Goal: Transaction & Acquisition: Purchase product/service

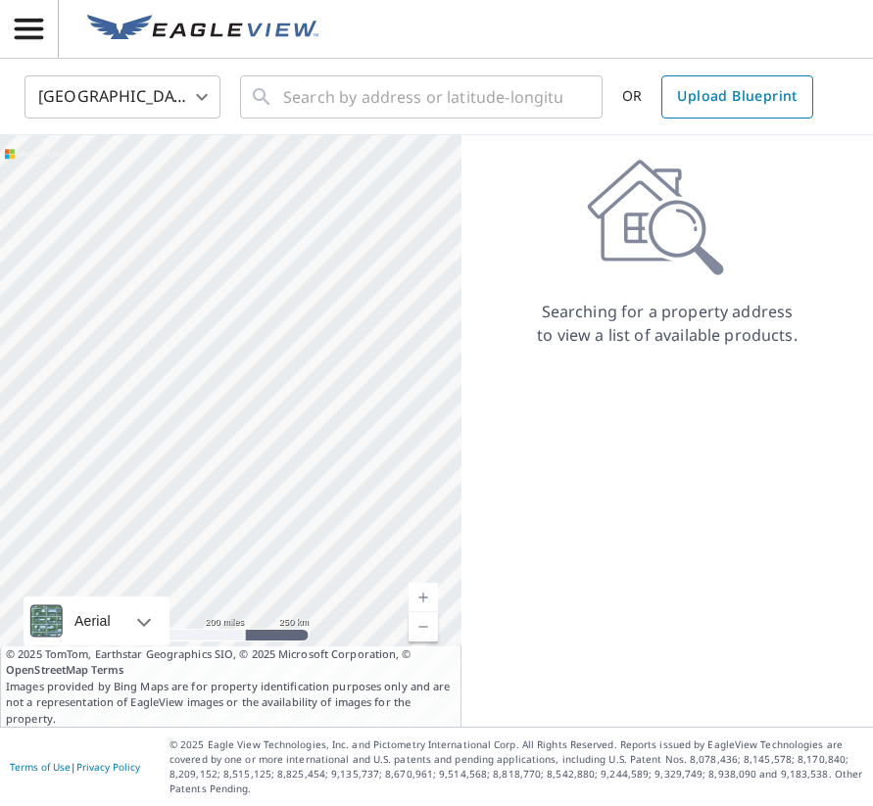
click at [720, 104] on span "Upload Blueprint" at bounding box center [737, 96] width 120 height 24
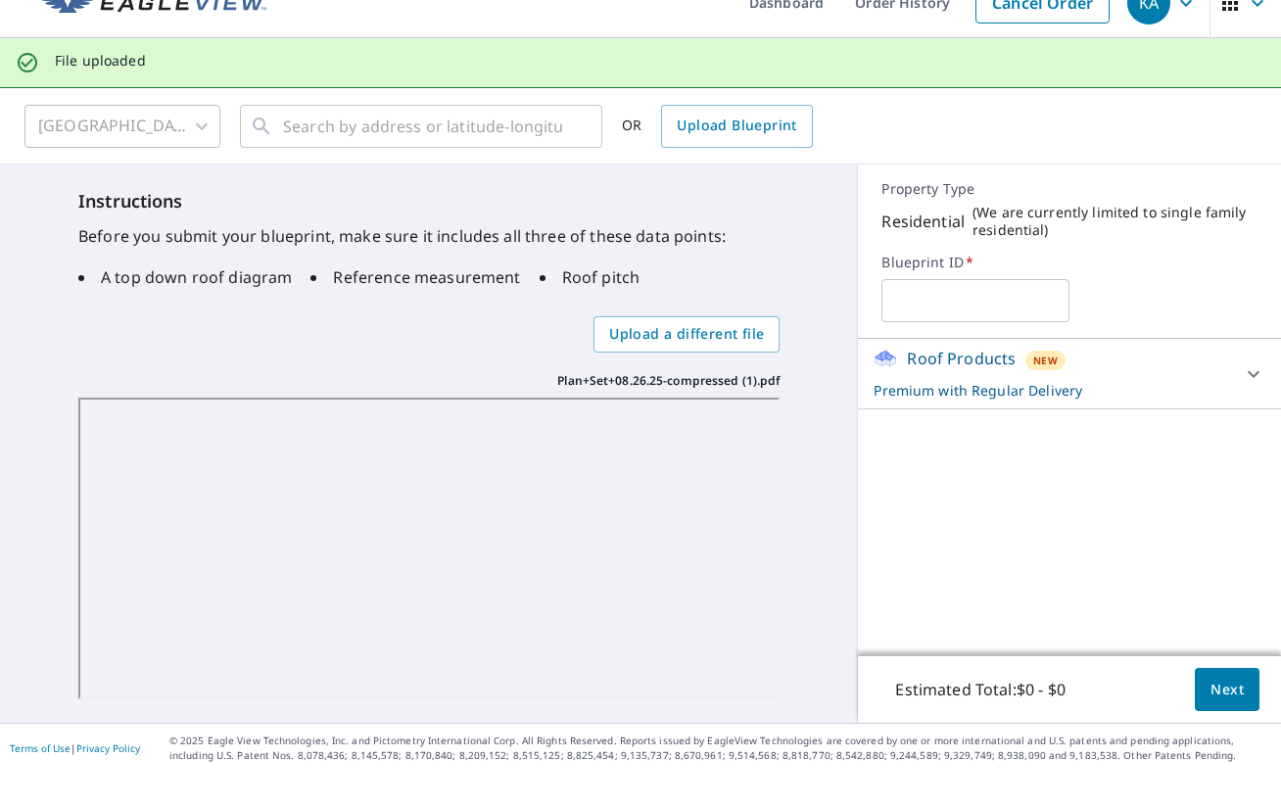
click at [897, 307] on input "text" at bounding box center [976, 334] width 188 height 55
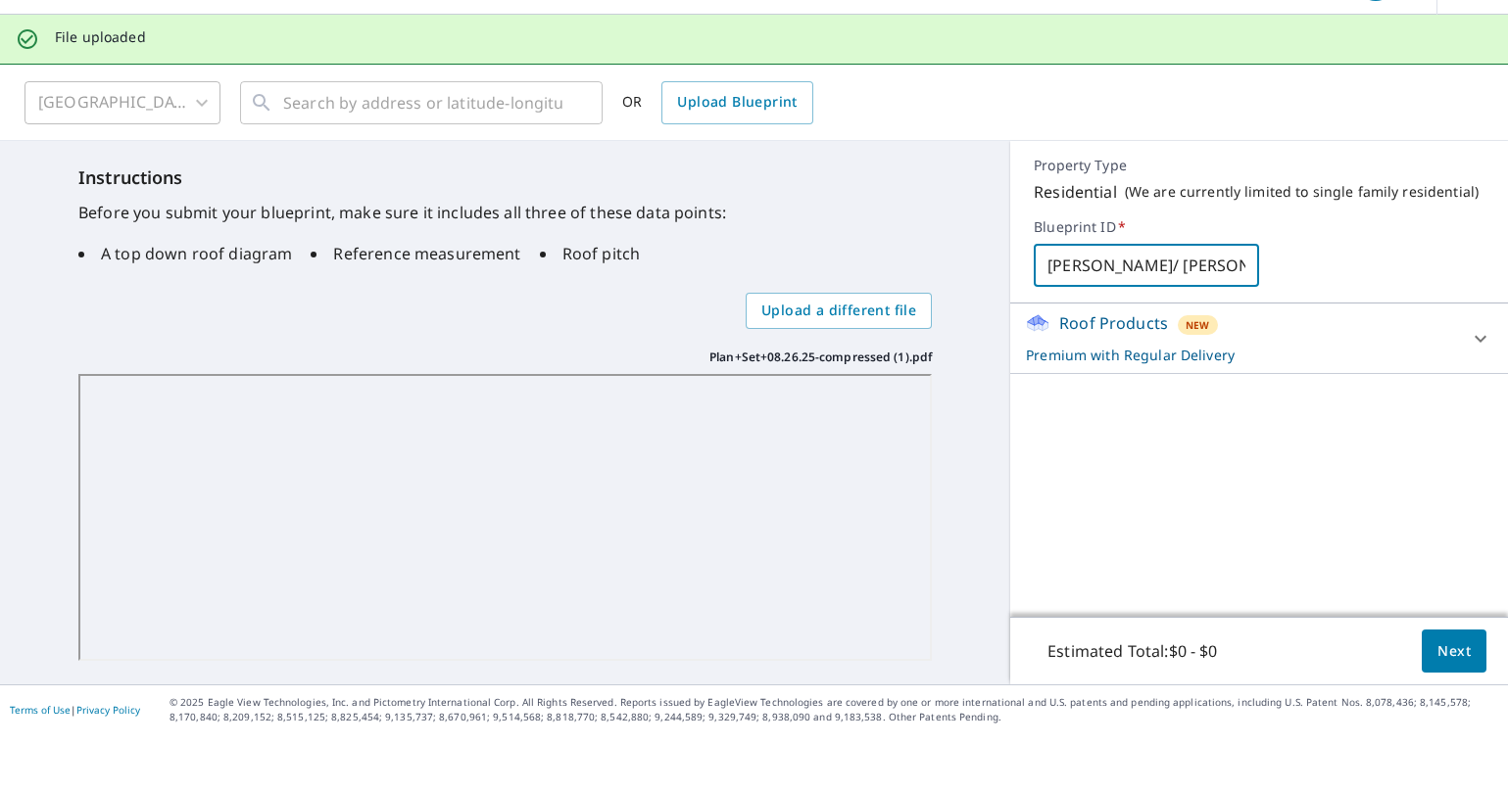
type input "Gittleman/ Bernstien"
click at [1165, 696] on span "Next" at bounding box center [1453, 708] width 33 height 24
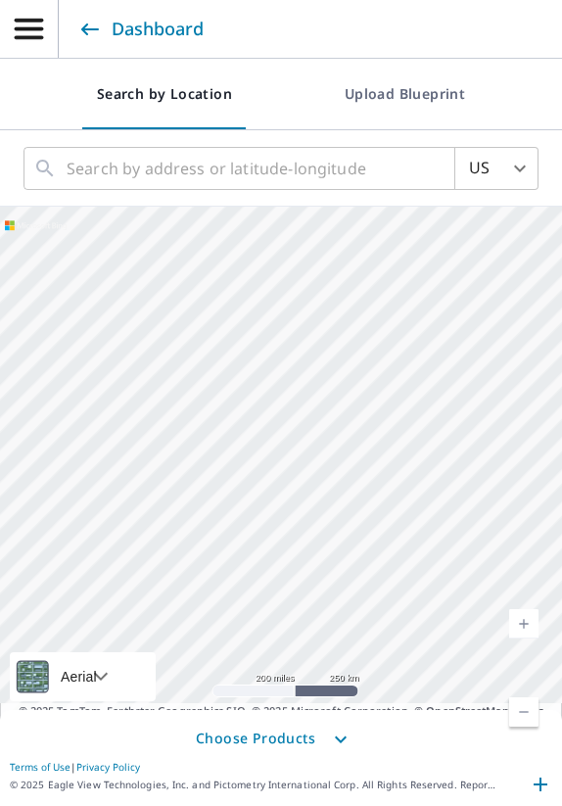
click at [408, 96] on span "Upload Blueprint" at bounding box center [405, 94] width 120 height 24
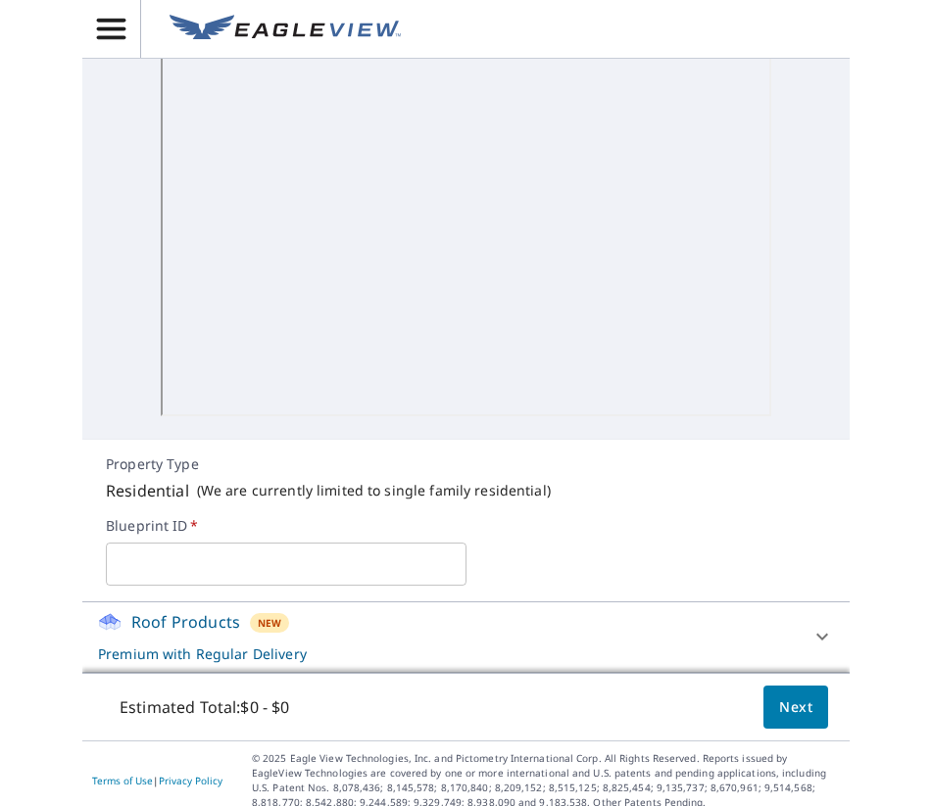
scroll to position [578, 0]
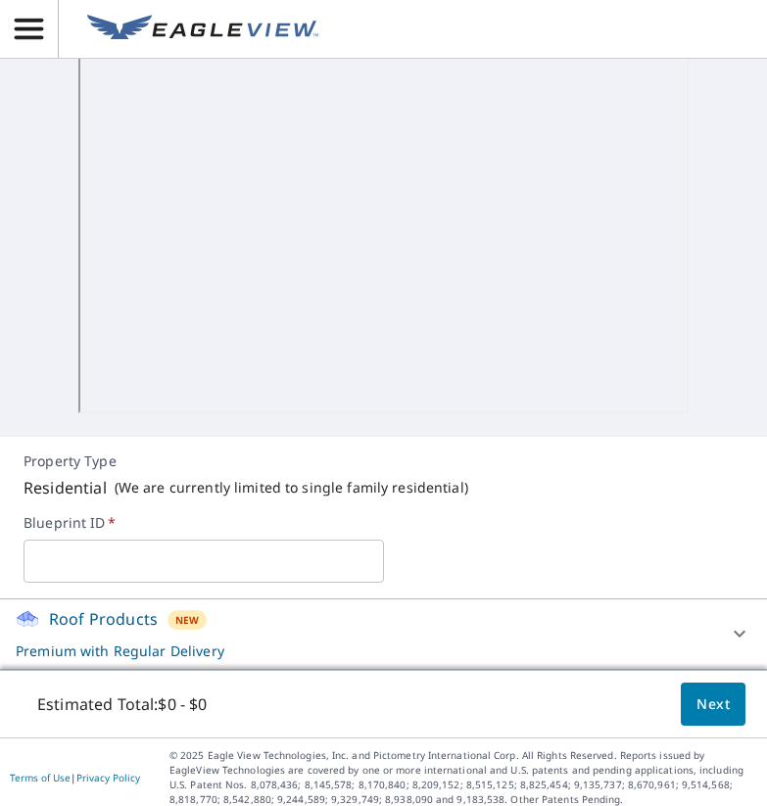
click at [60, 563] on input "text" at bounding box center [204, 561] width 360 height 55
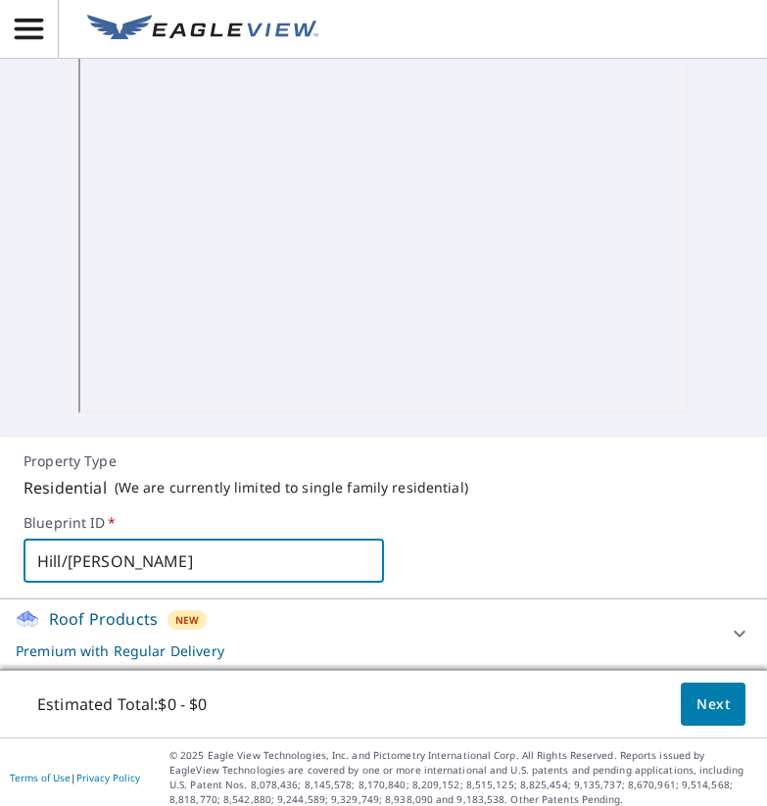
drag, startPoint x: 73, startPoint y: 560, endPoint x: 54, endPoint y: 630, distance: 72.3
click at [73, 565] on input "Hill/creighton" at bounding box center [204, 561] width 360 height 55
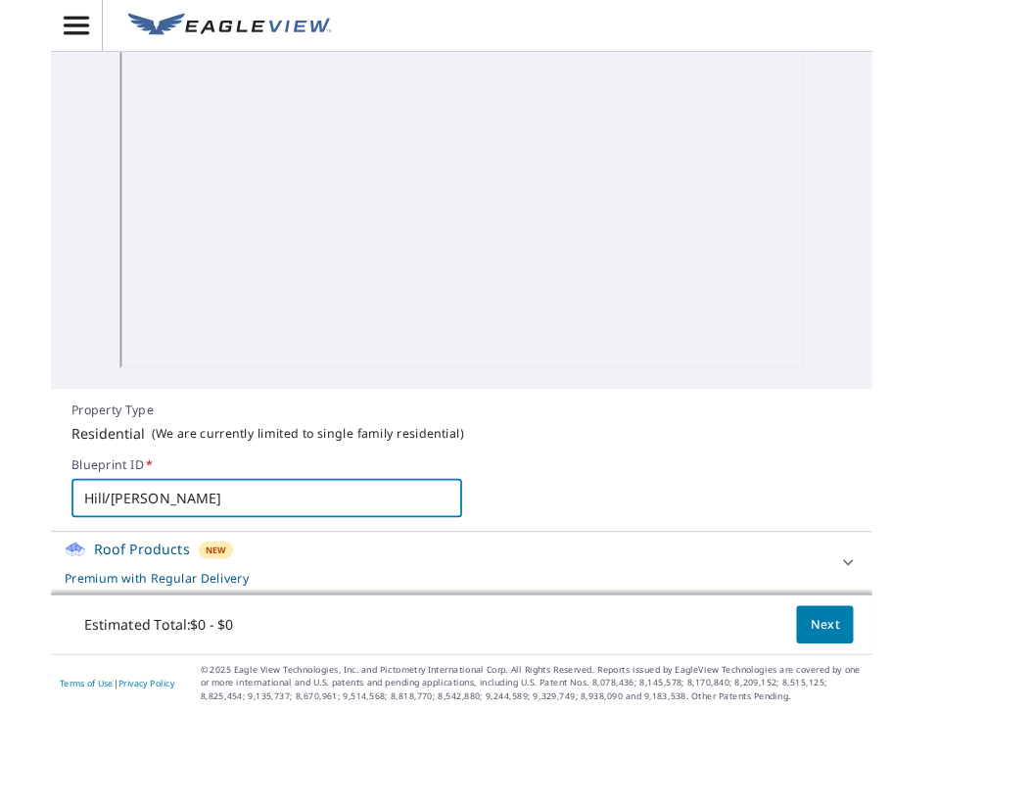
scroll to position [0, 0]
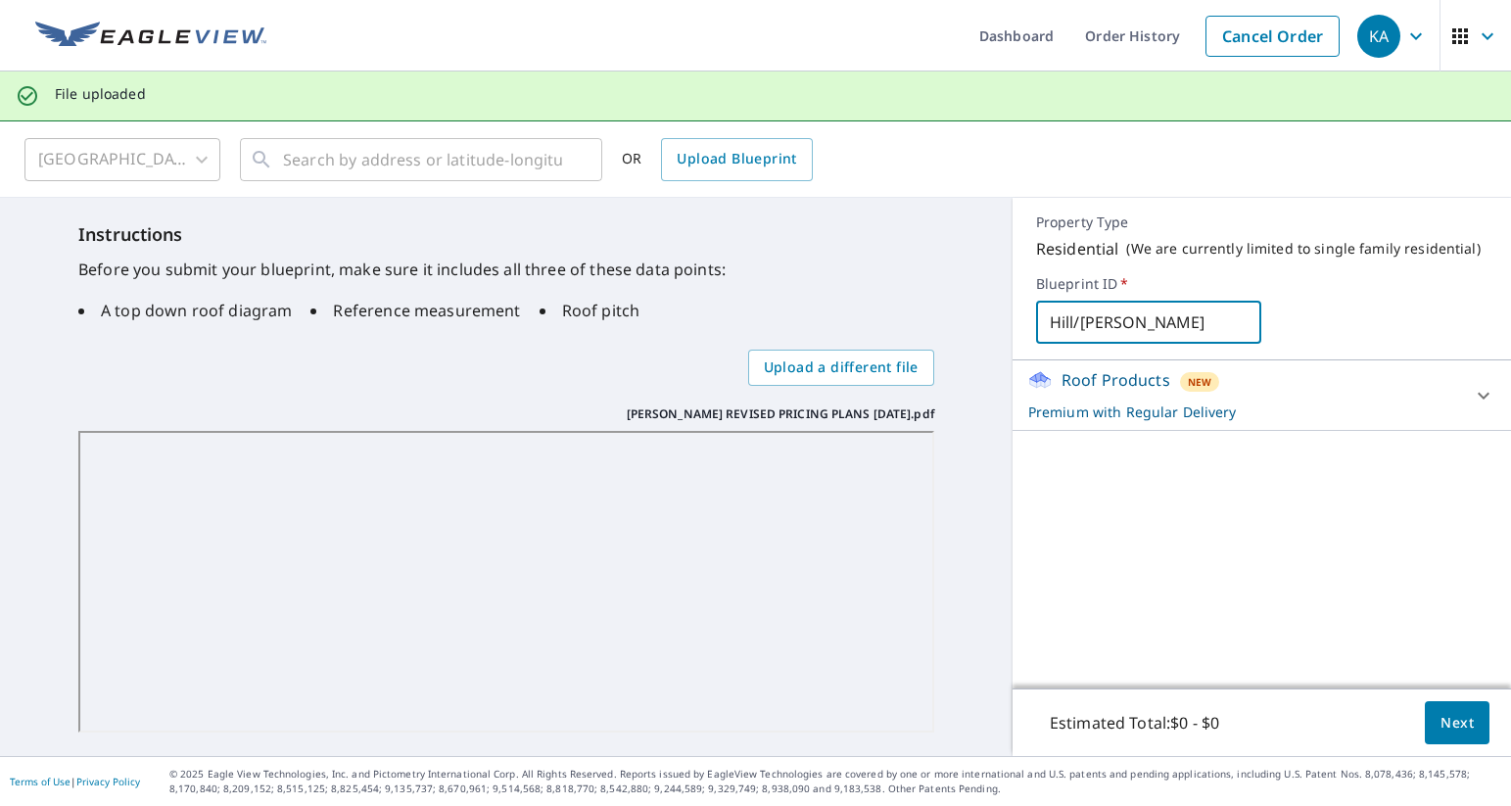
type input "Hill/[PERSON_NAME]"
click at [1281, 723] on span "Next" at bounding box center [1457, 723] width 33 height 24
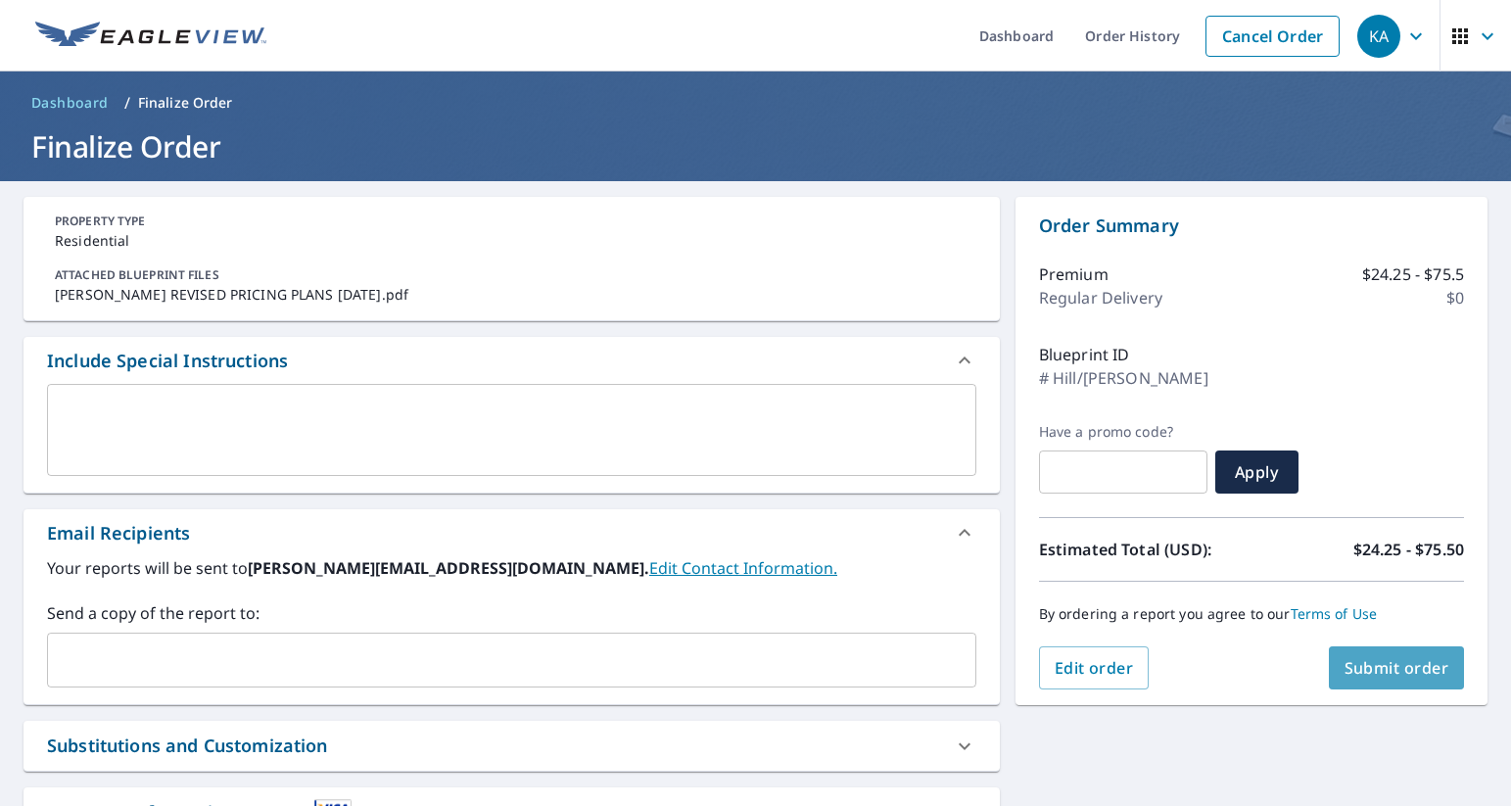
click at [1281, 664] on span "Submit order" at bounding box center [1397, 668] width 105 height 22
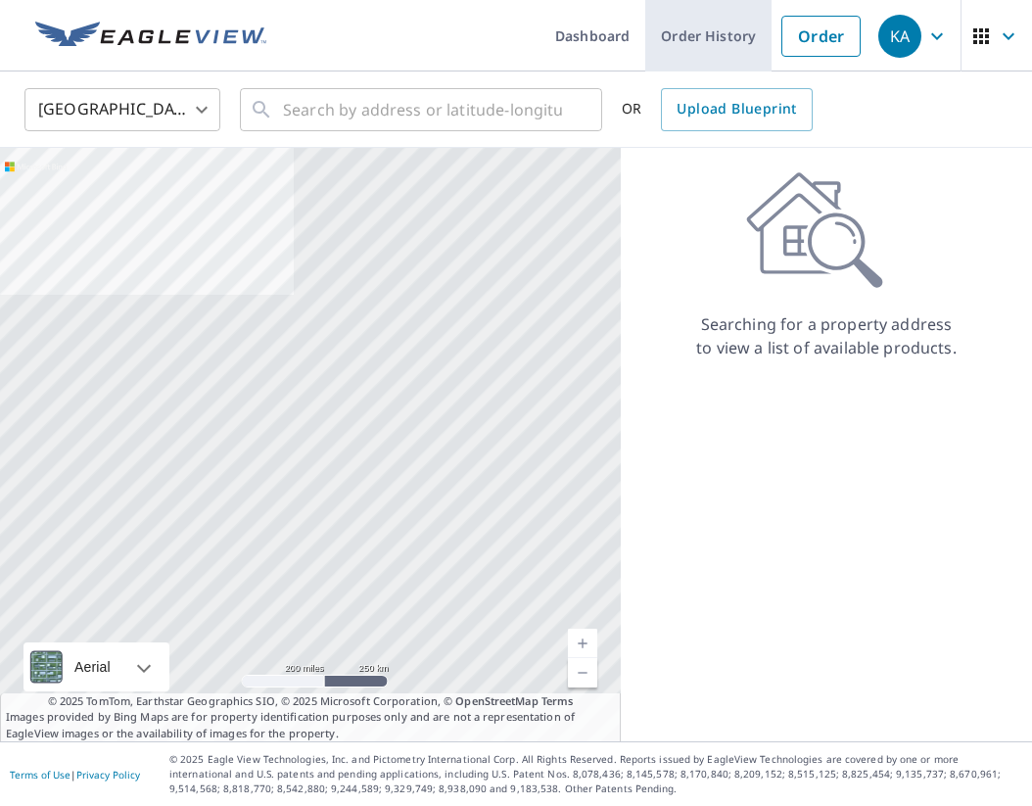
click at [713, 36] on link "Order History" at bounding box center [709, 36] width 126 height 72
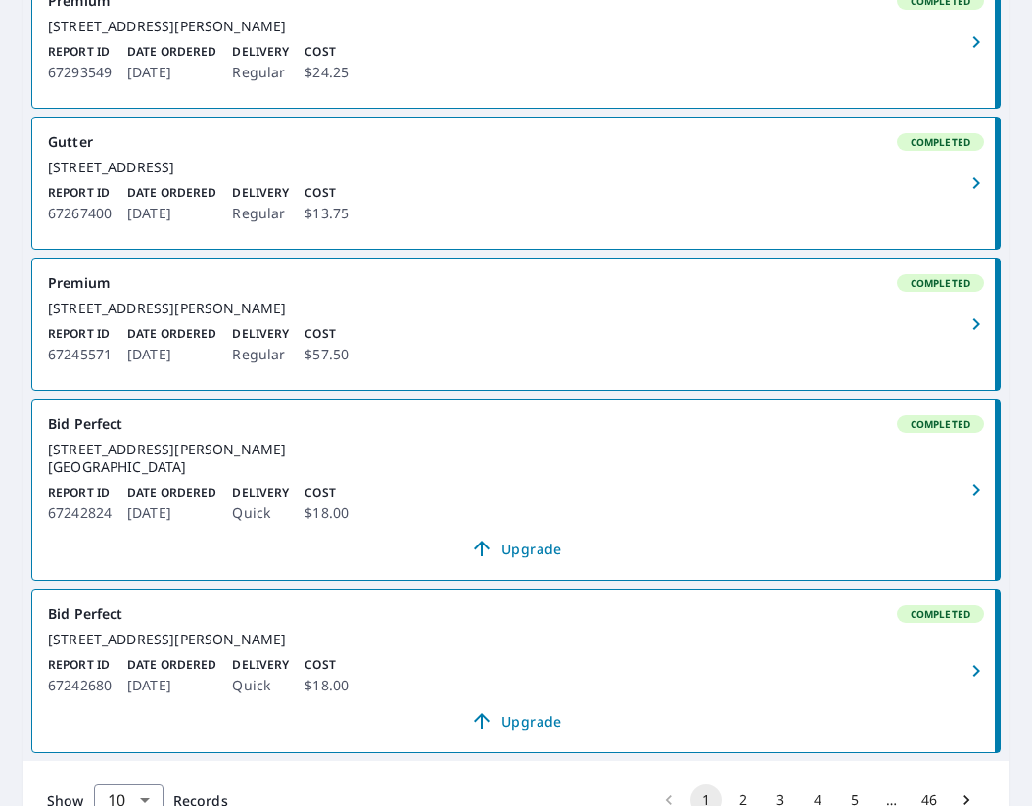
scroll to position [1289, 0]
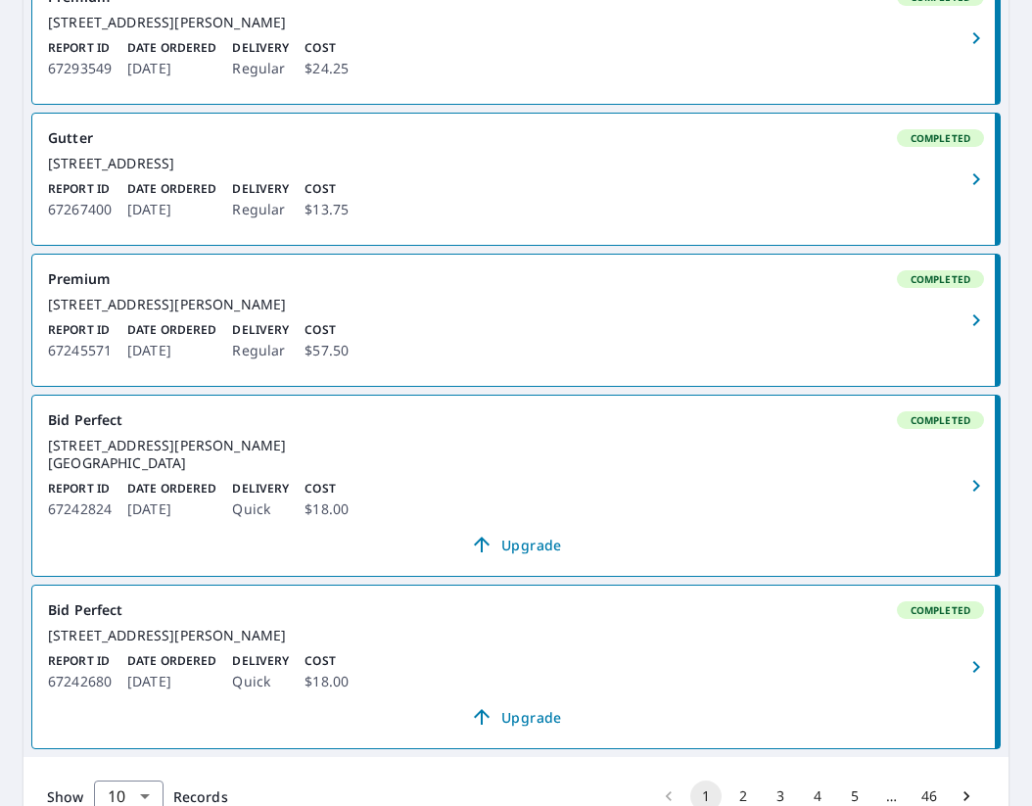
click at [99, 313] on div "8750 Allen Rd Clarkston, MI 48348" at bounding box center [516, 305] width 936 height 18
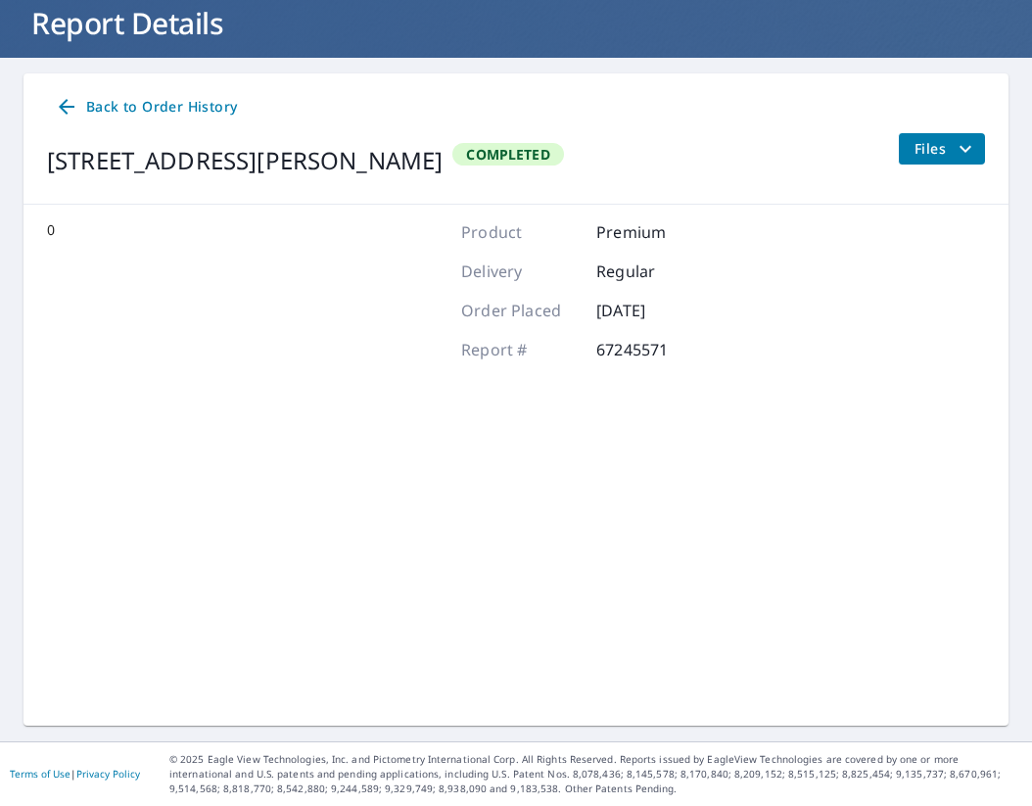
scroll to position [122, 0]
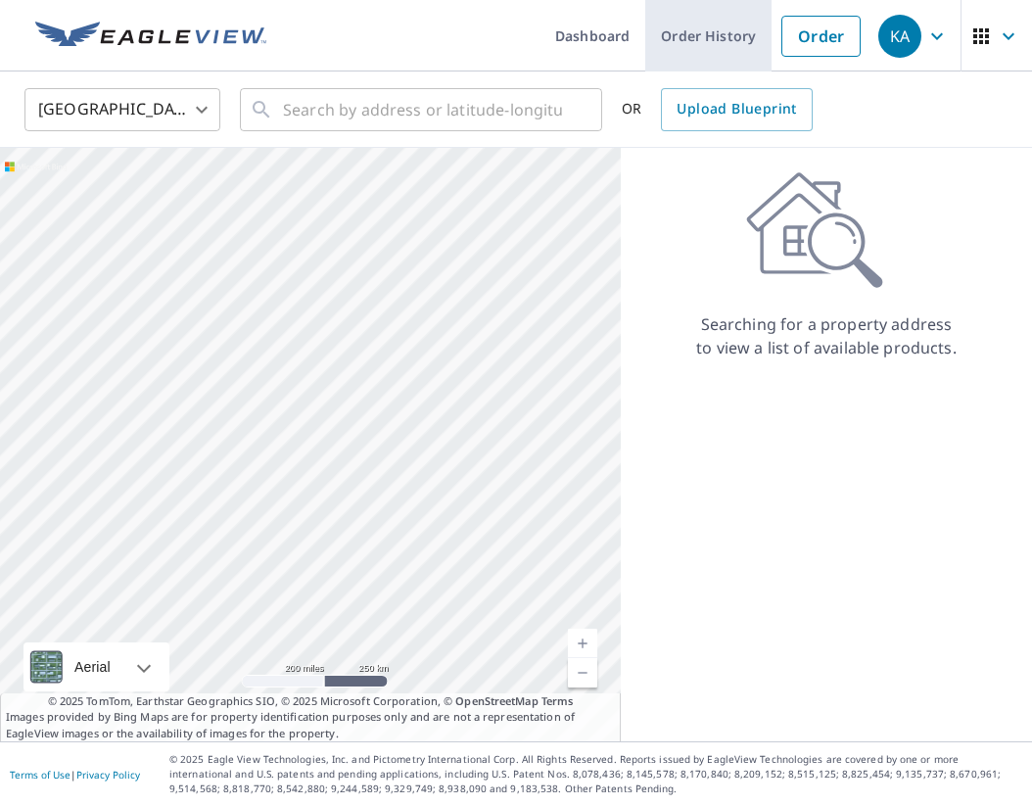
click at [724, 51] on link "Order History" at bounding box center [709, 36] width 126 height 72
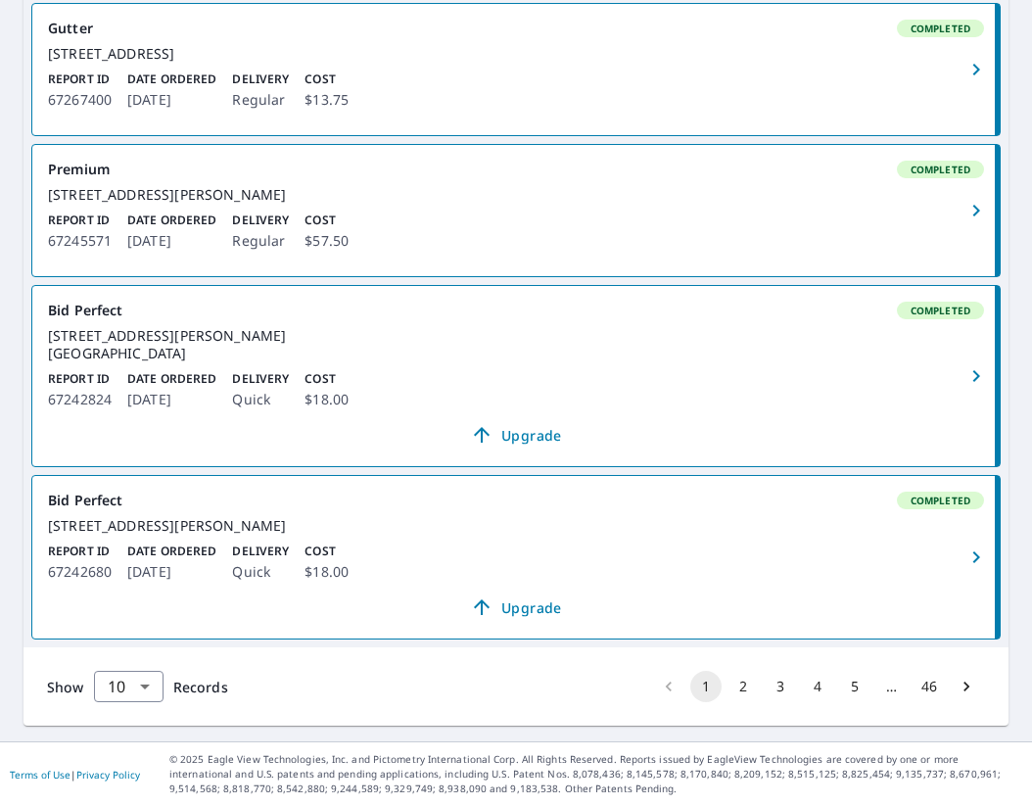
scroll to position [1540, 0]
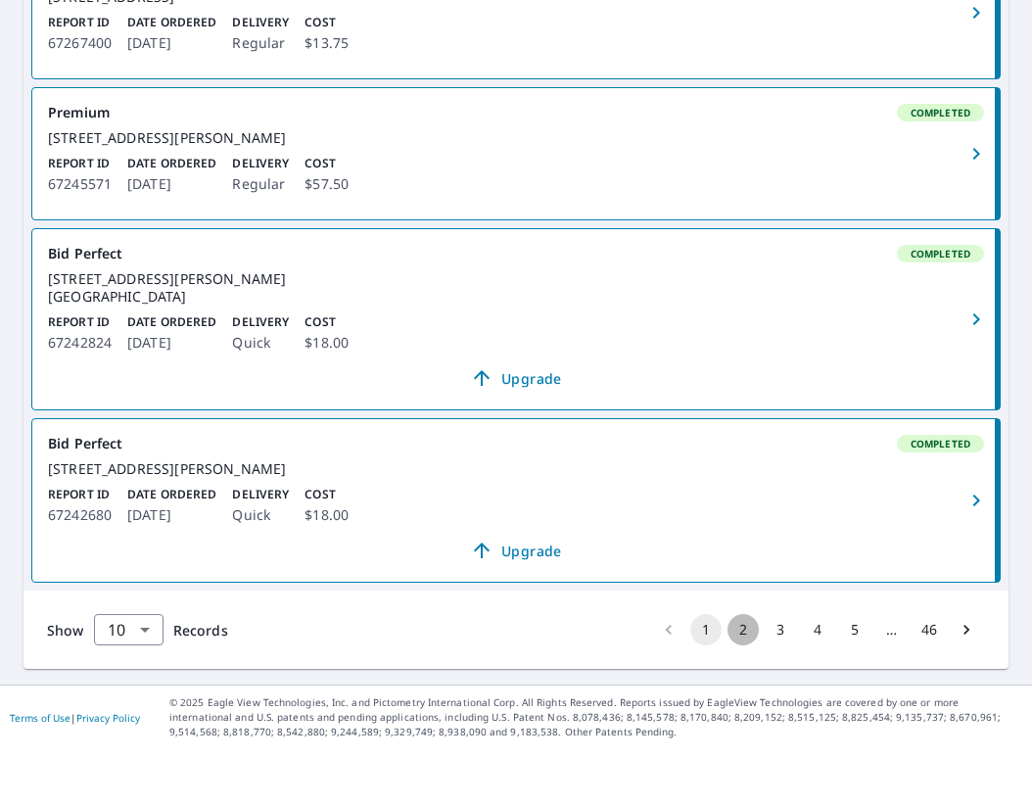
click at [745, 671] on button "2" at bounding box center [743, 686] width 31 height 31
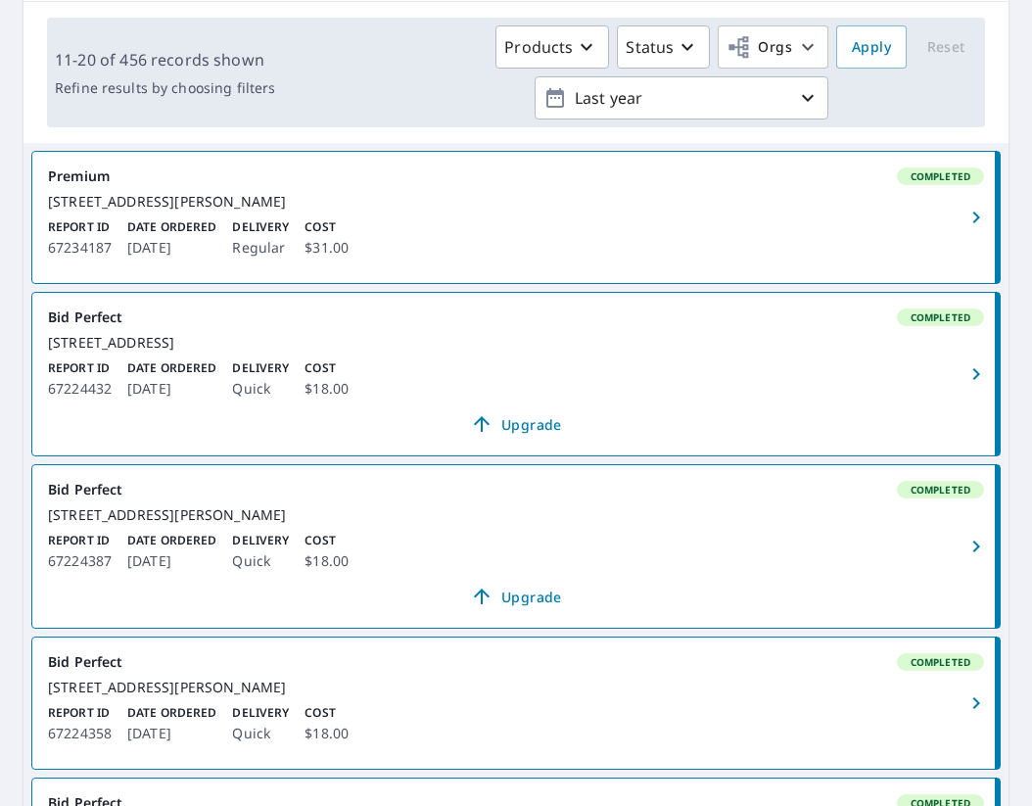
scroll to position [277, 0]
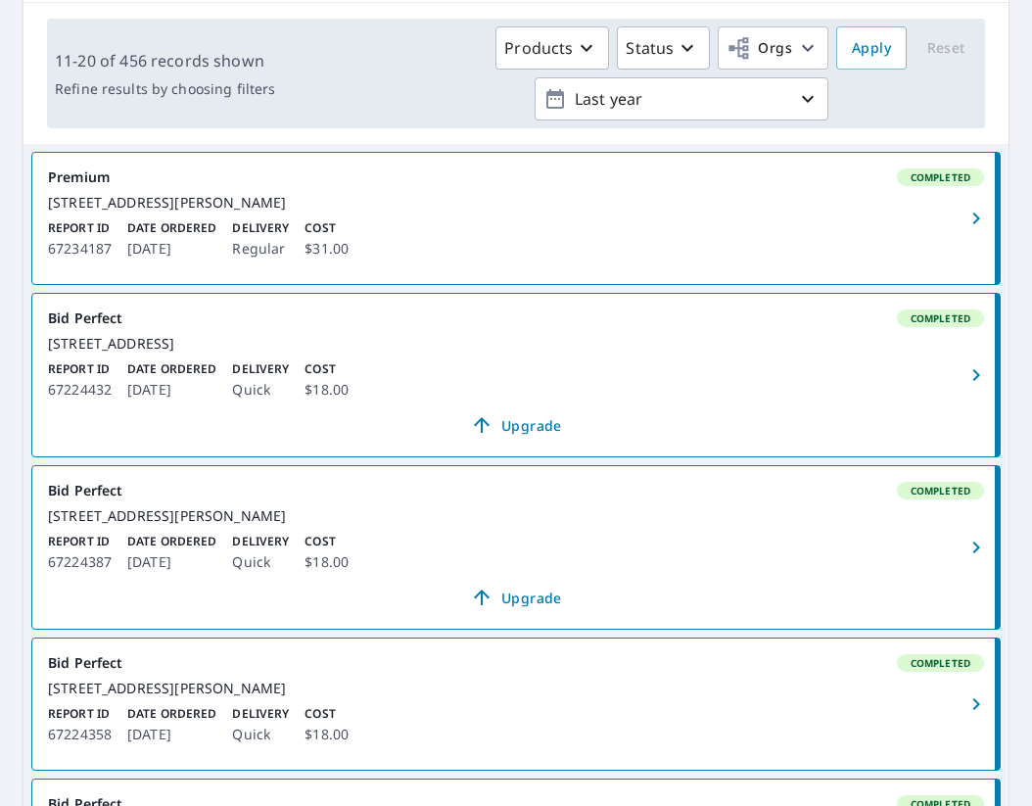
click at [100, 205] on div "455 Brandt Rd Ortonville, MI 48462" at bounding box center [516, 203] width 936 height 18
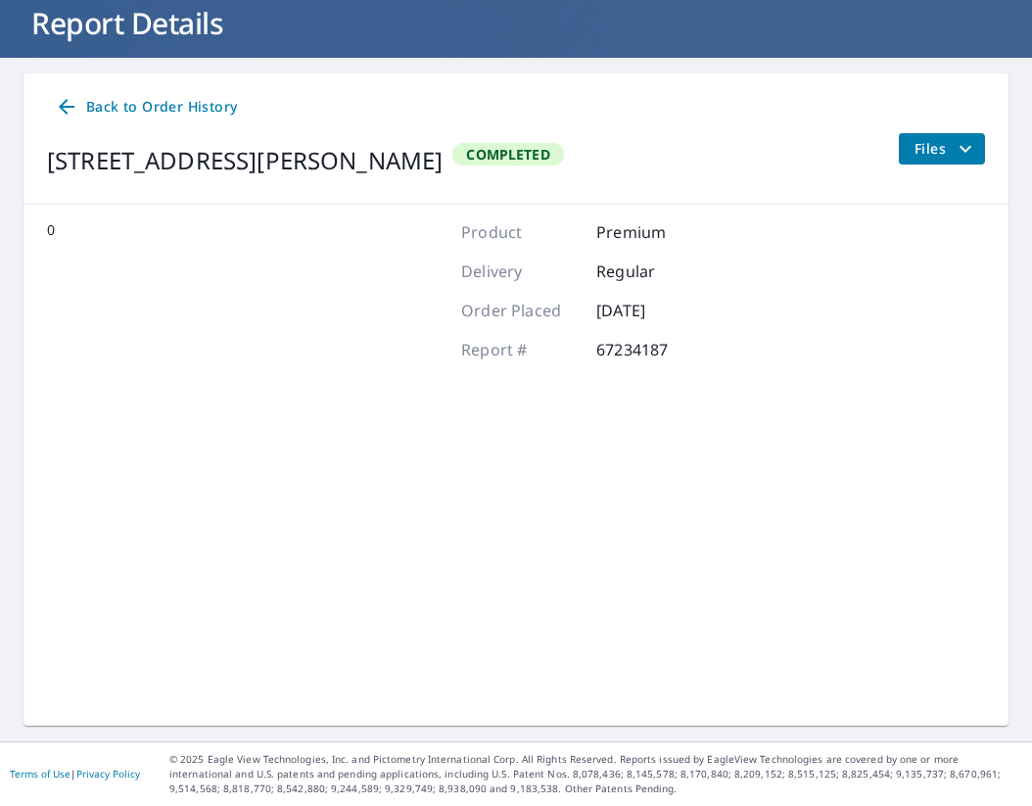
scroll to position [122, 0]
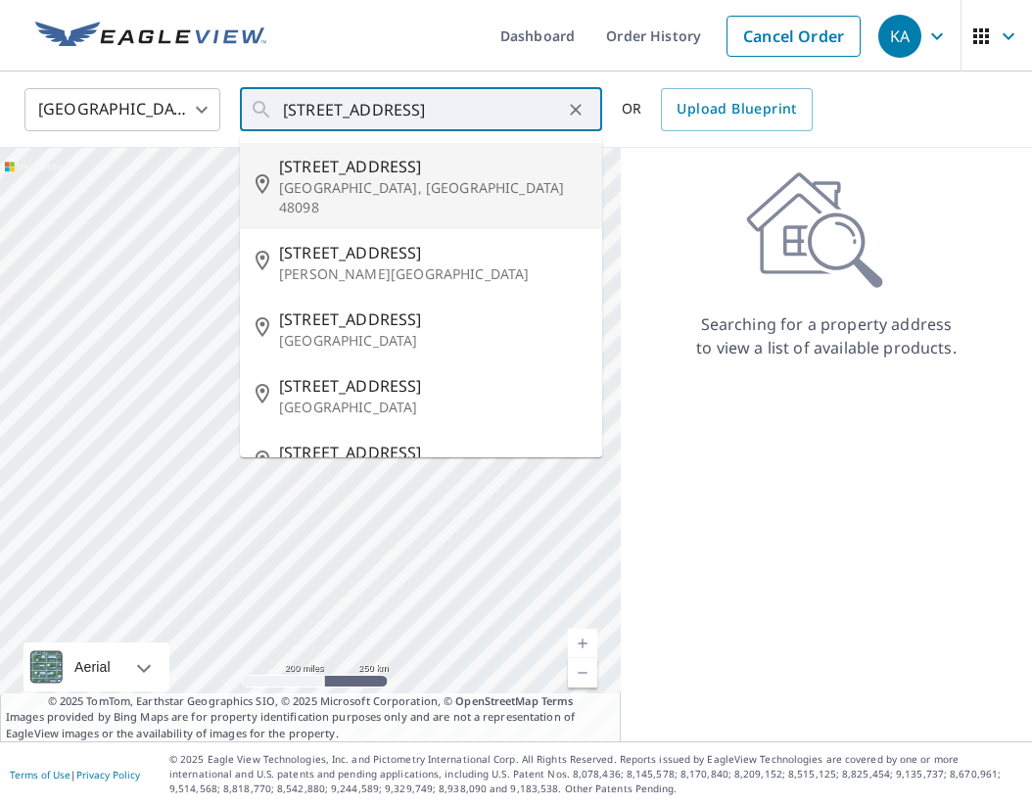
click at [352, 163] on span "2595 Tarragona Way" at bounding box center [433, 167] width 308 height 24
type input "2595 Tarragona Way Troy, MI 48098"
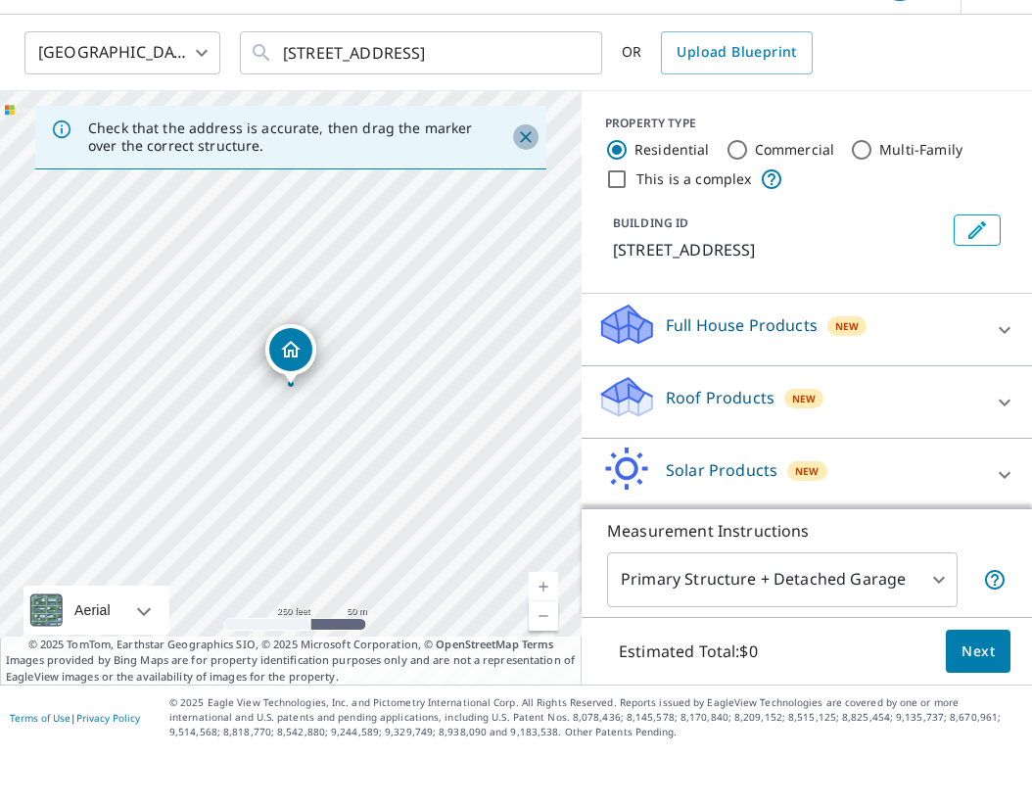
click at [529, 188] on icon "Close" at bounding box center [526, 194] width 12 height 12
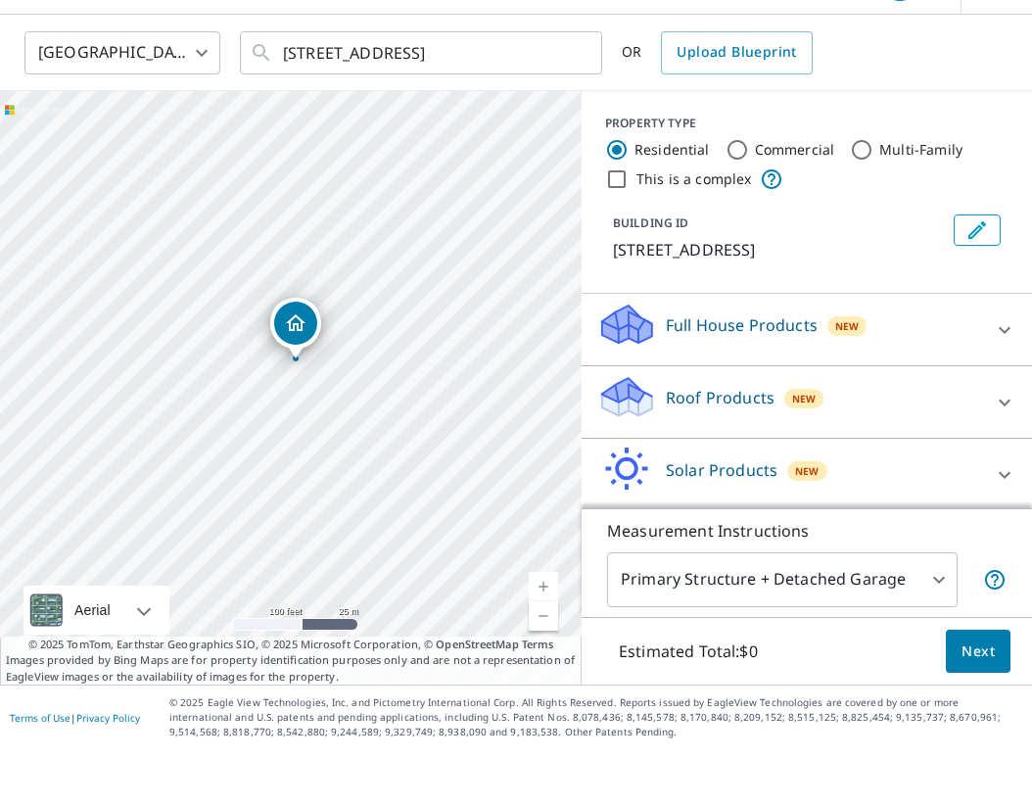
click at [737, 443] on p "Roof Products" at bounding box center [720, 455] width 109 height 24
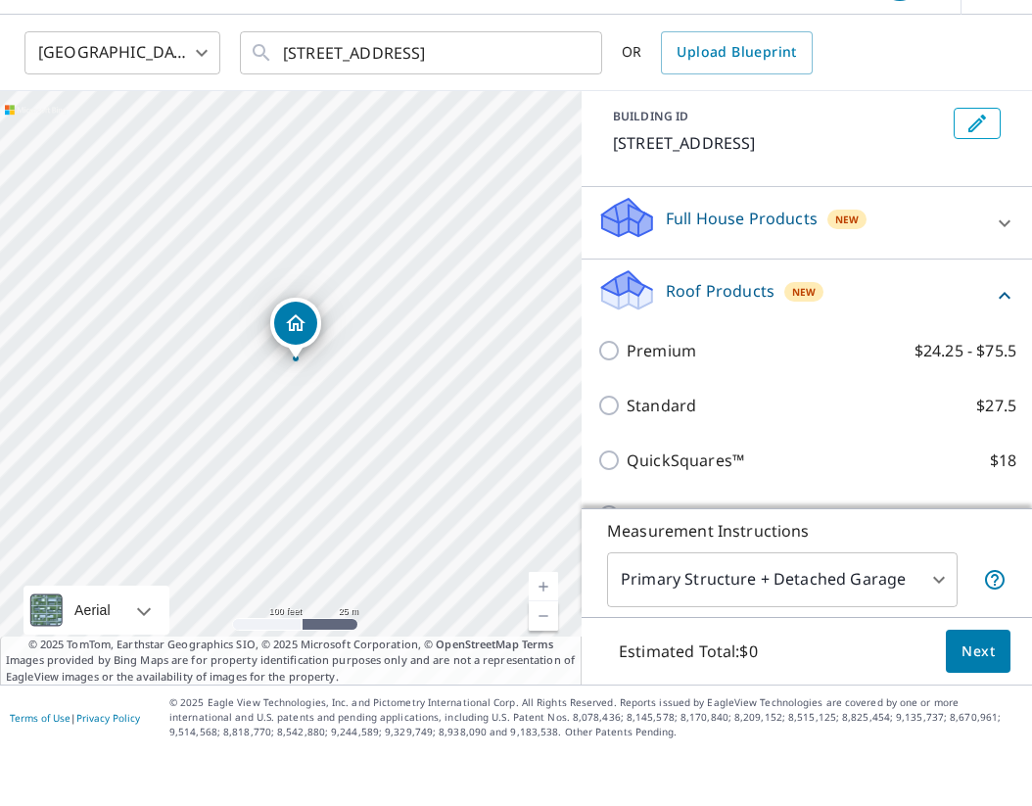
scroll to position [109, 0]
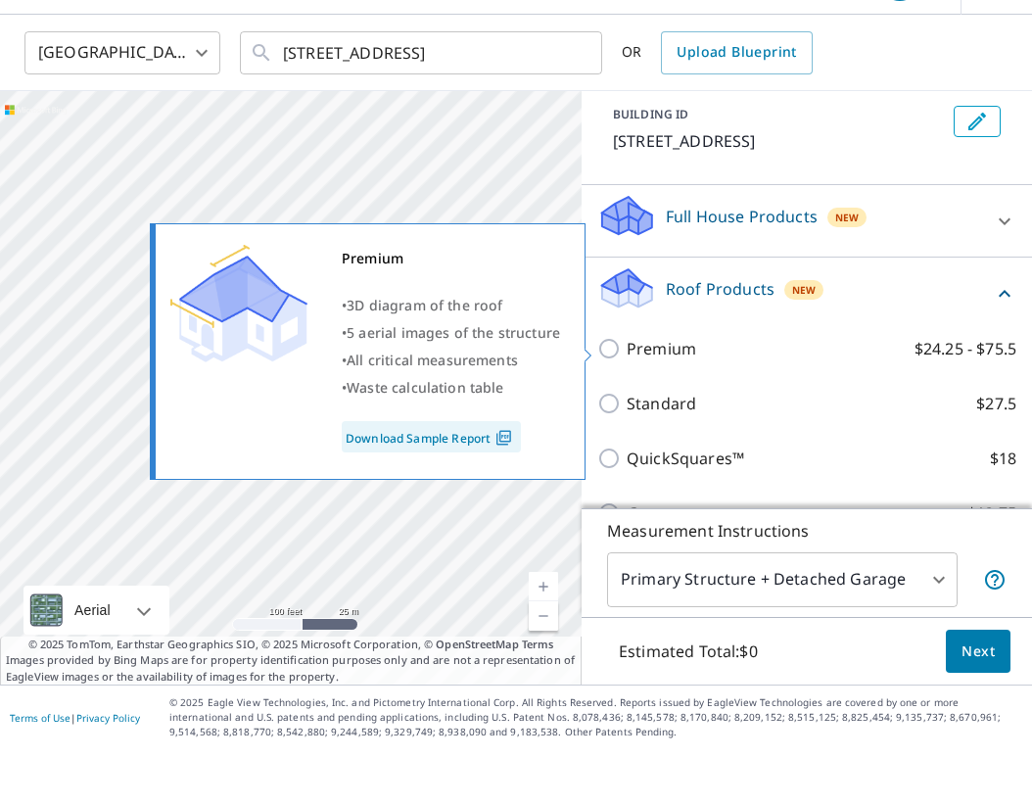
click at [610, 394] on input "Premium $24.25 - $75.5" at bounding box center [612, 406] width 29 height 24
checkbox input "true"
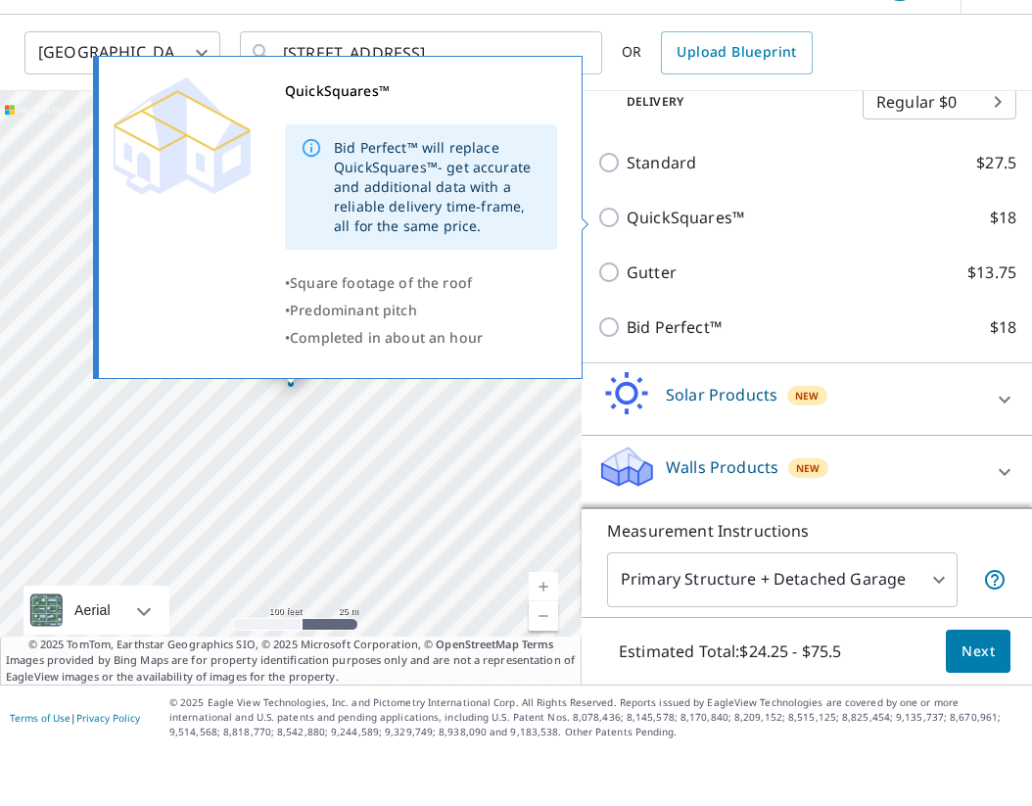
scroll to position [413, 0]
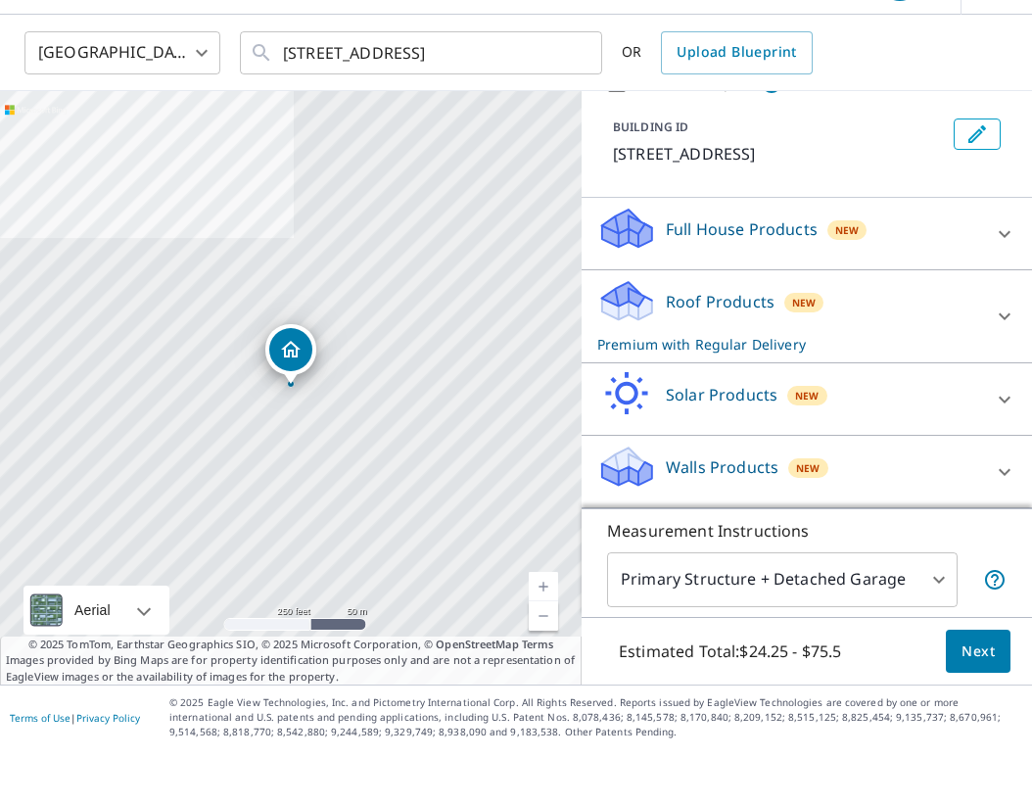
scroll to position [96, 0]
click at [715, 347] on p "Roof Products" at bounding box center [720, 359] width 109 height 24
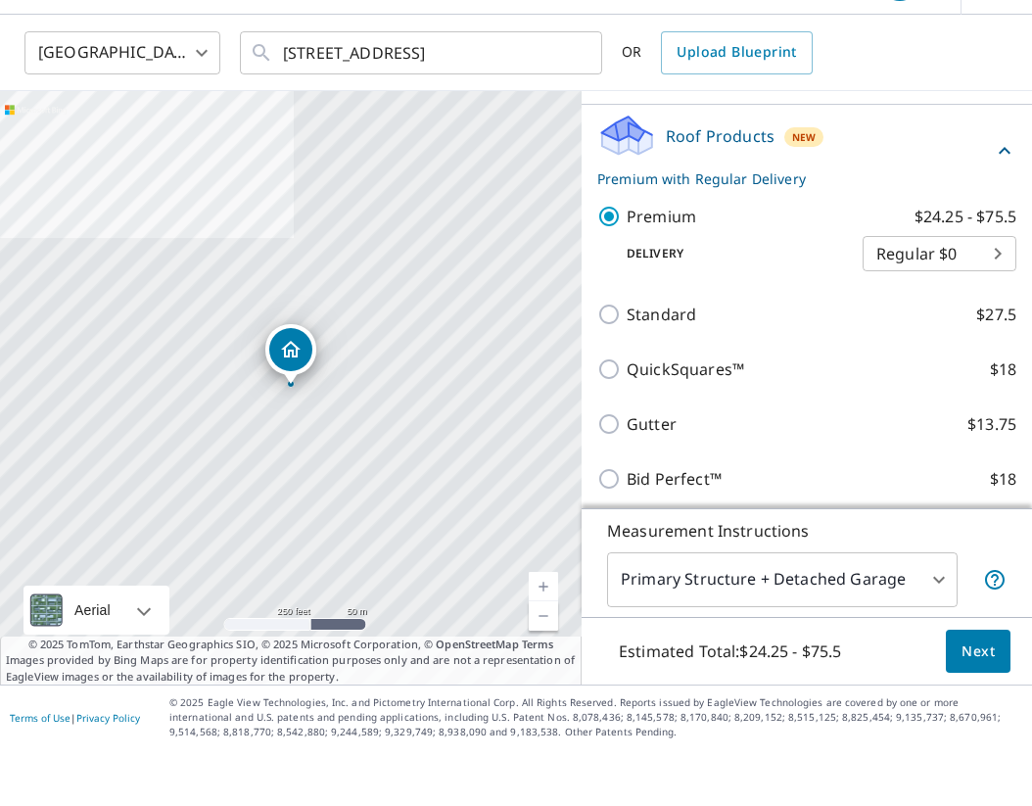
scroll to position [264, 0]
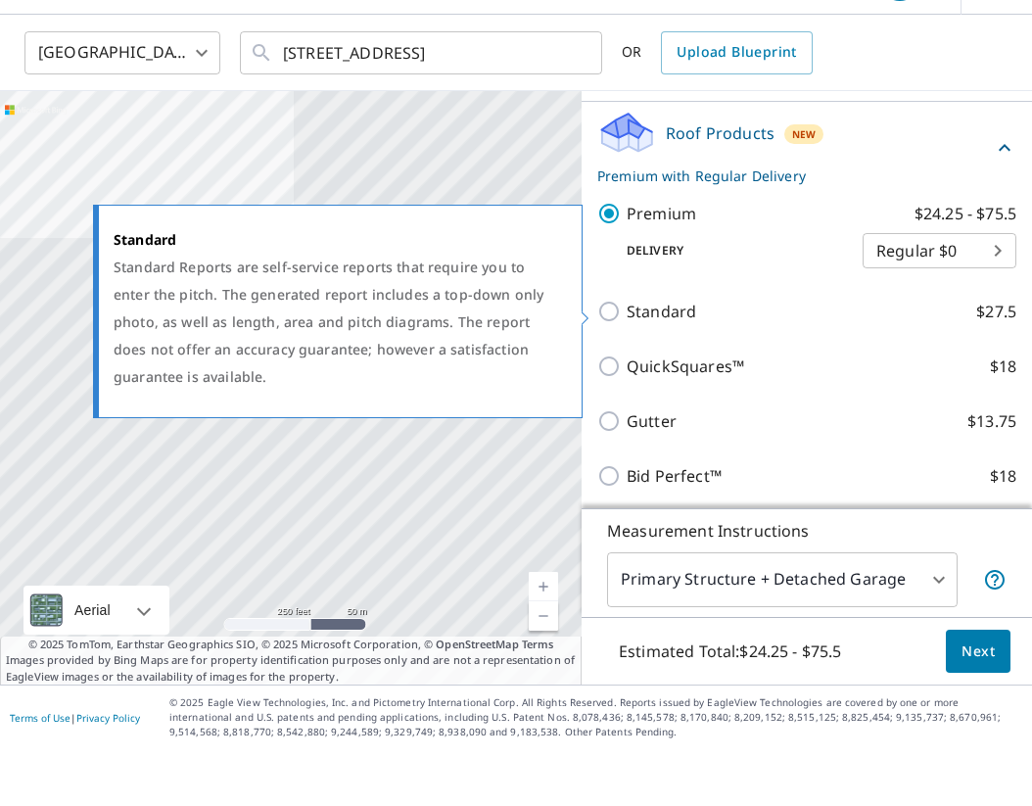
click at [610, 357] on input "Standard $27.5" at bounding box center [612, 369] width 29 height 24
checkbox input "true"
checkbox input "false"
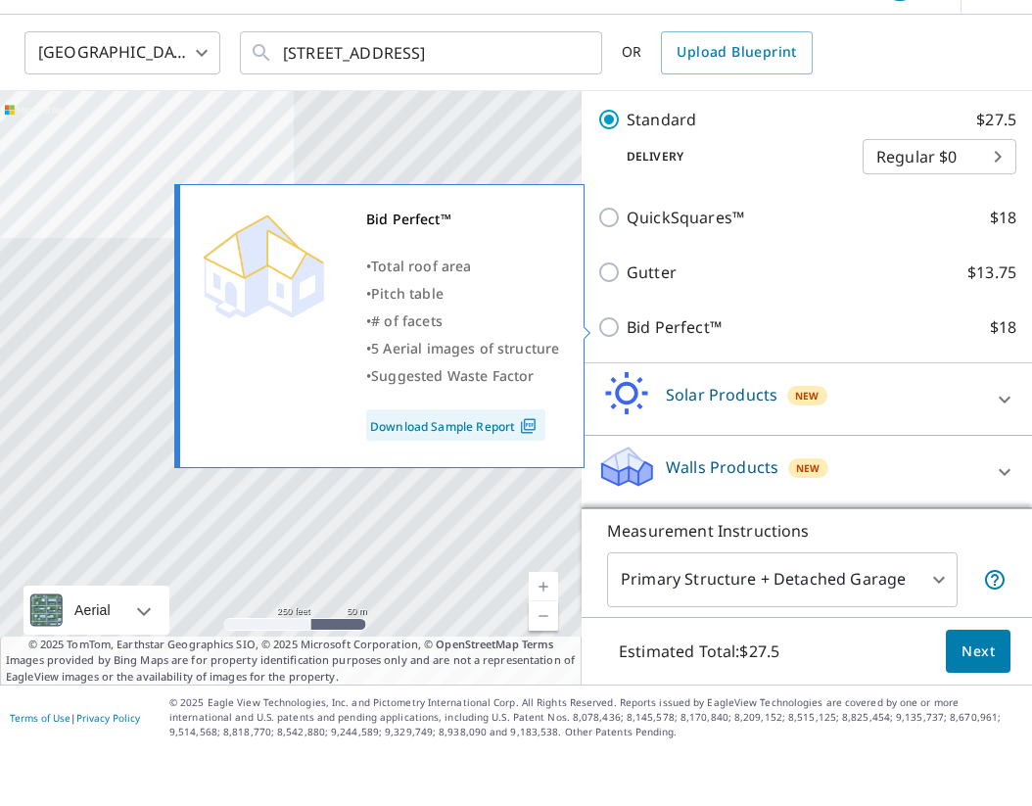
scroll to position [413, 0]
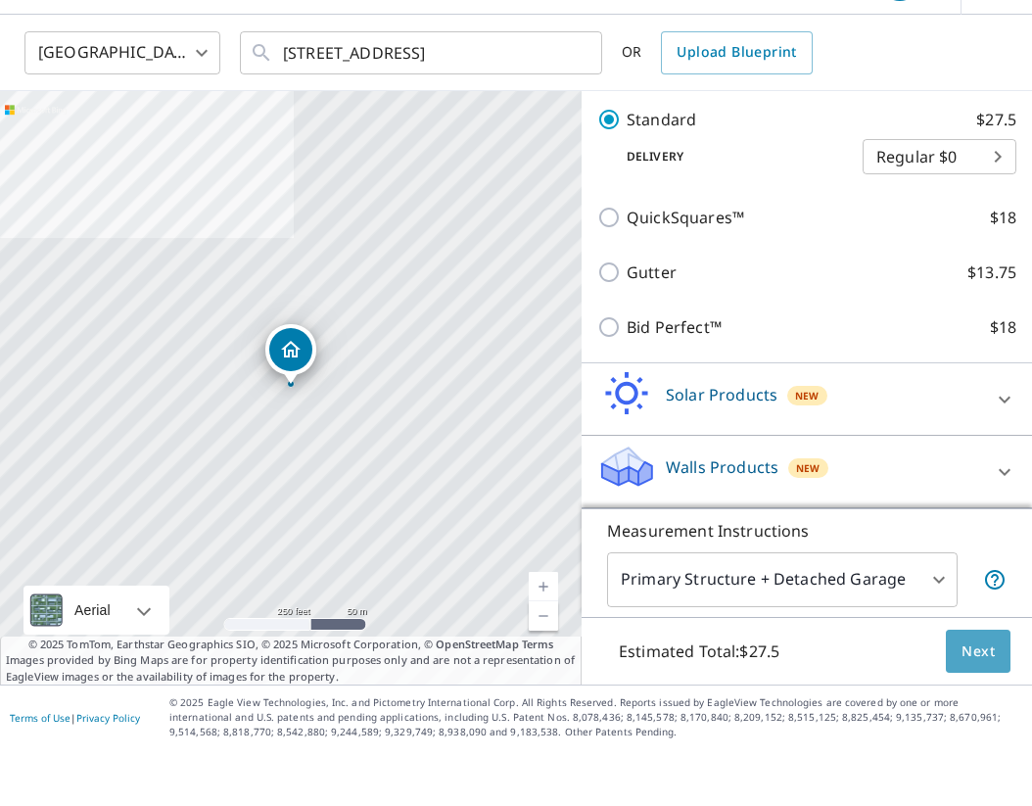
click at [973, 696] on span "Next" at bounding box center [978, 708] width 33 height 24
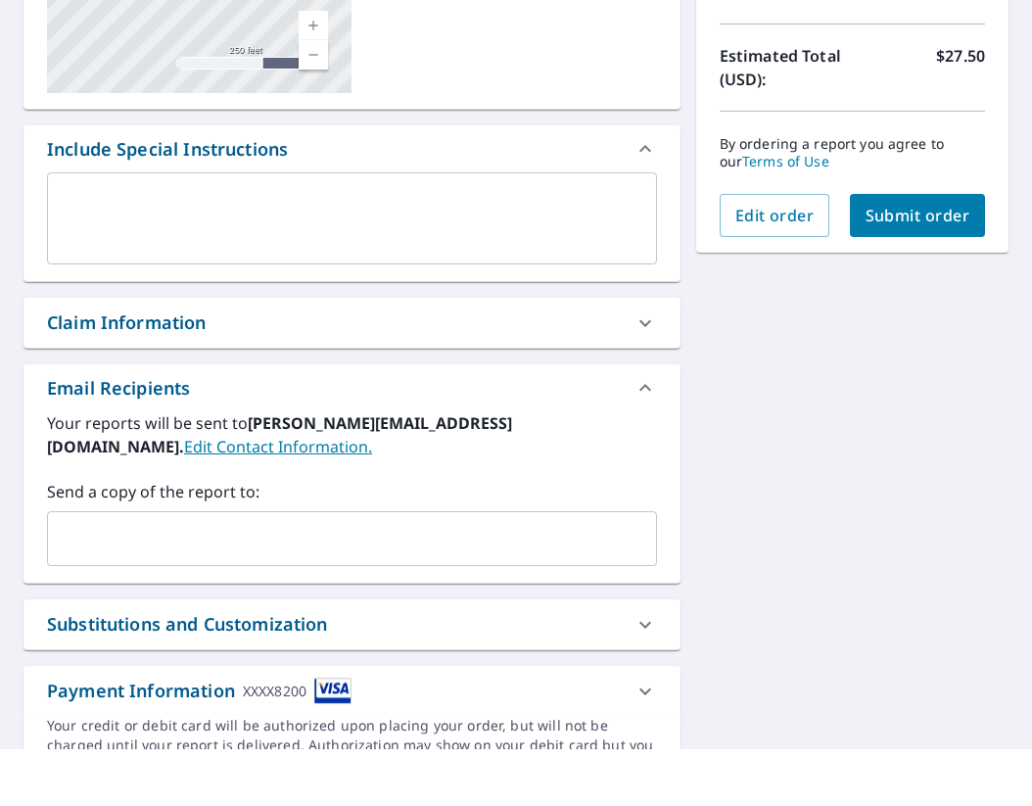
scroll to position [354, 0]
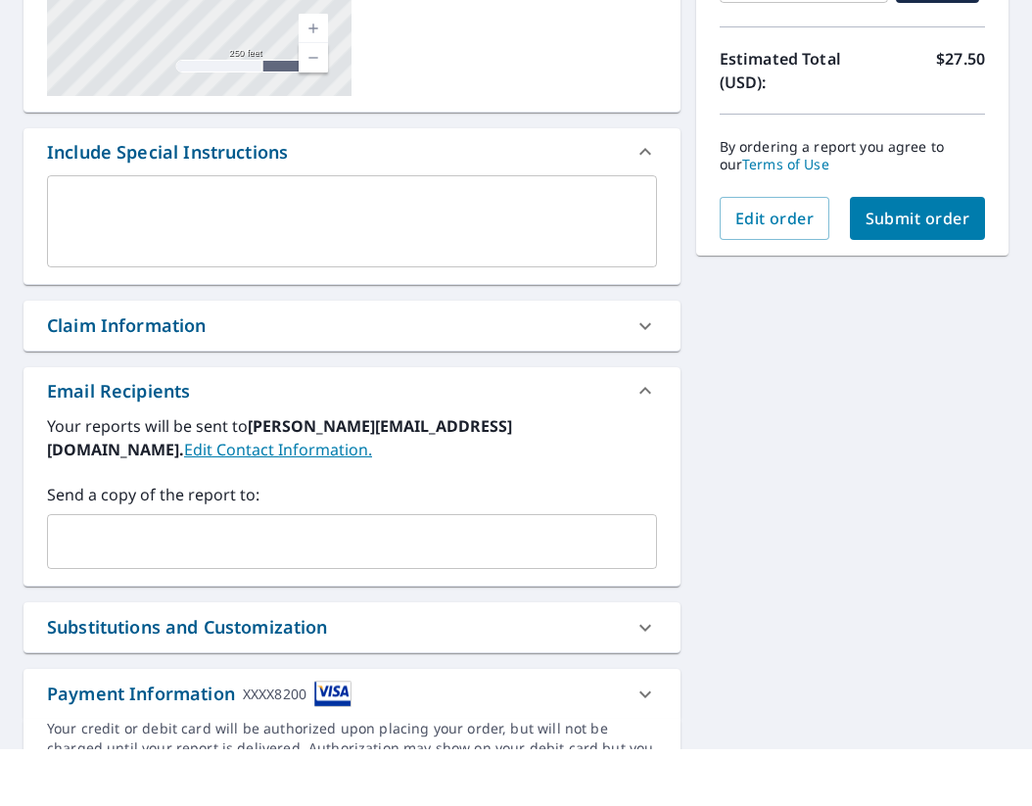
click at [902, 254] on button "Submit order" at bounding box center [918, 275] width 136 height 43
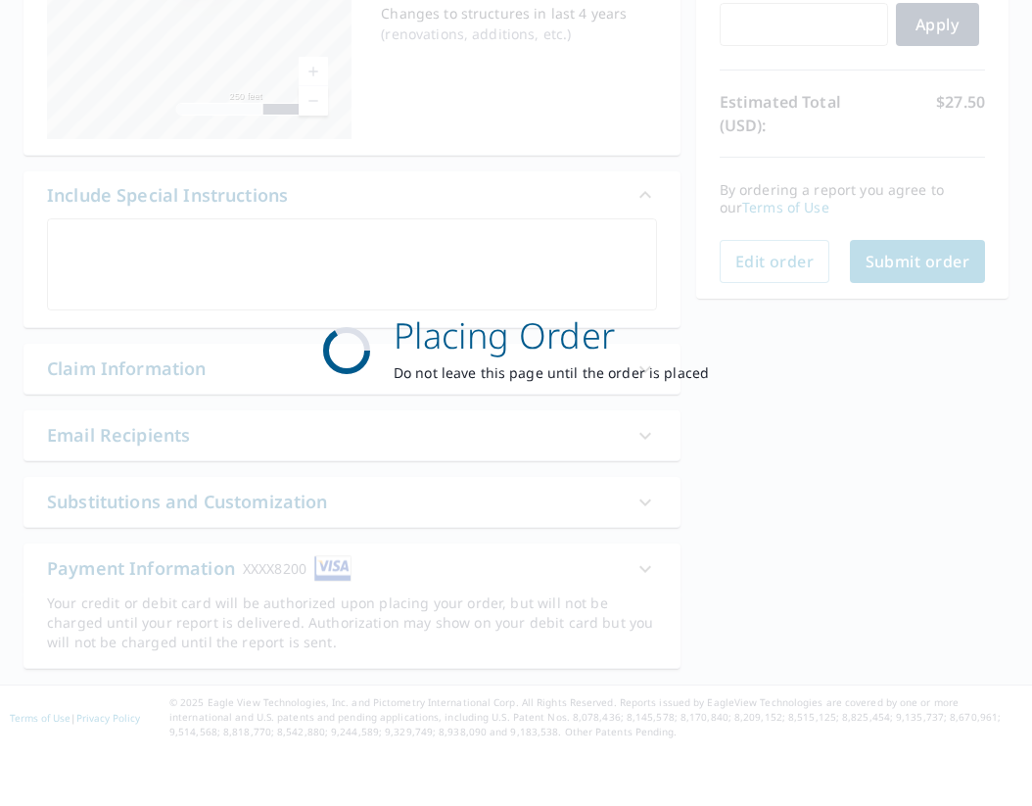
scroll to position [311, 0]
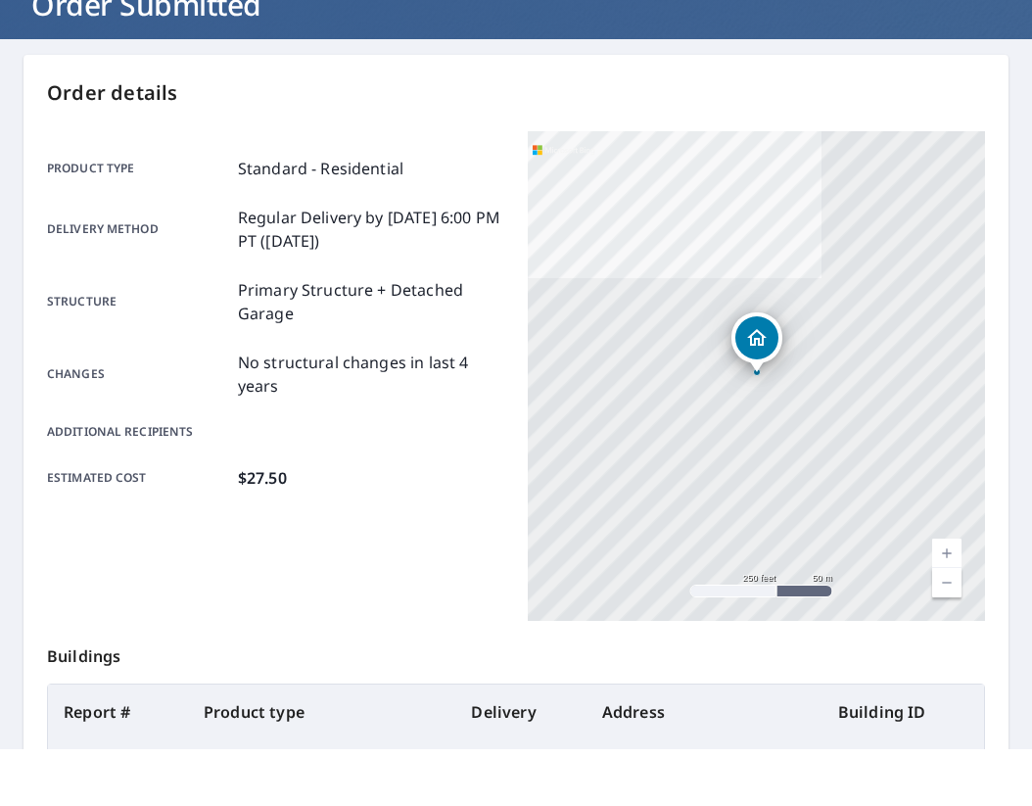
scroll to position [81, 0]
